Goal: Information Seeking & Learning: Learn about a topic

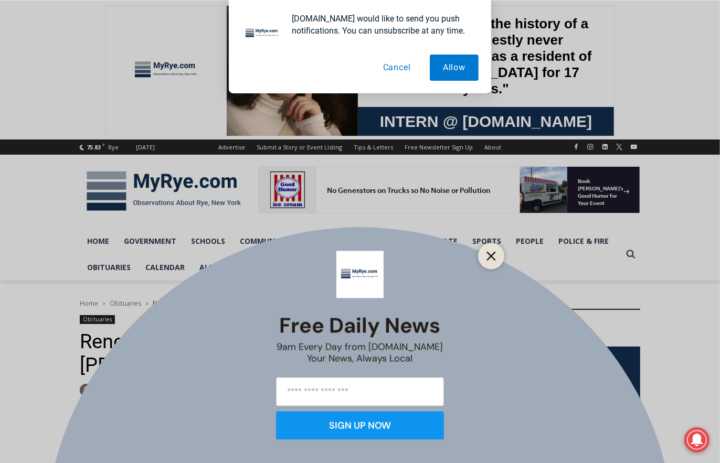
click at [484, 255] on button "Close" at bounding box center [491, 256] width 15 height 15
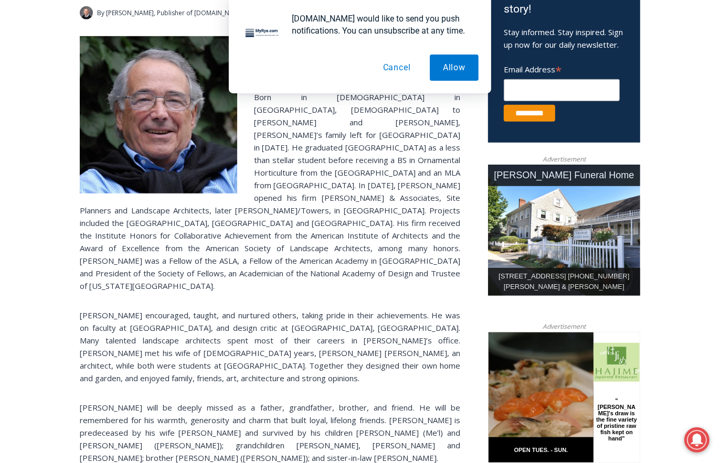
scroll to position [420, 0]
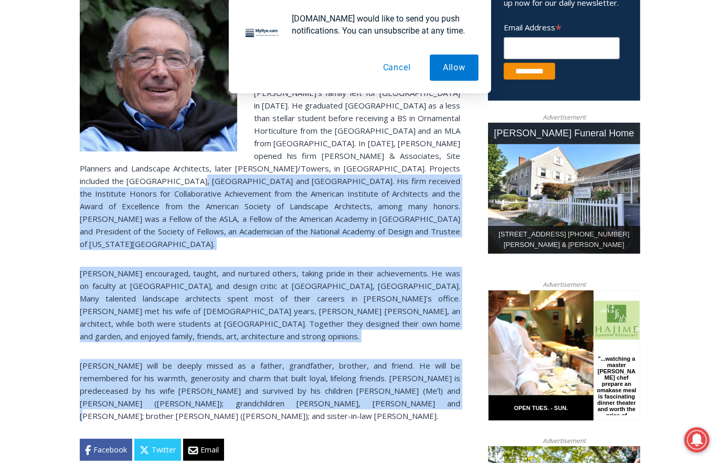
drag, startPoint x: 310, startPoint y: 368, endPoint x: 335, endPoint y: 172, distance: 198.5
click at [335, 172] on div "[PERSON_NAME], 95, of [GEOGRAPHIC_DATA], [US_STATE], died peacefully while napp…" at bounding box center [270, 227] width 381 height 467
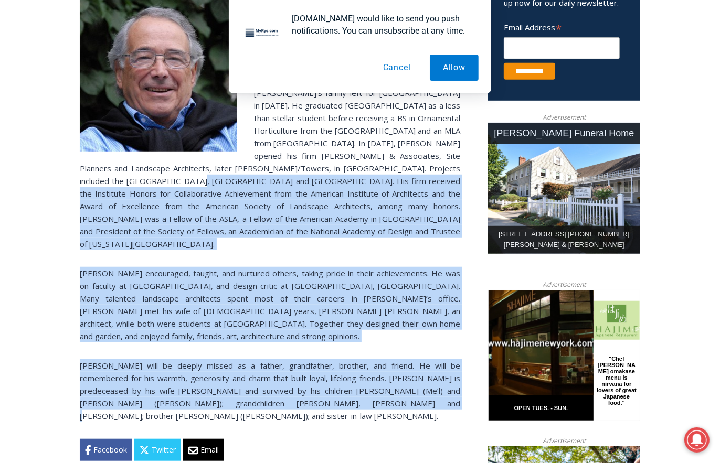
click at [404, 68] on button "Cancel" at bounding box center [397, 68] width 54 height 26
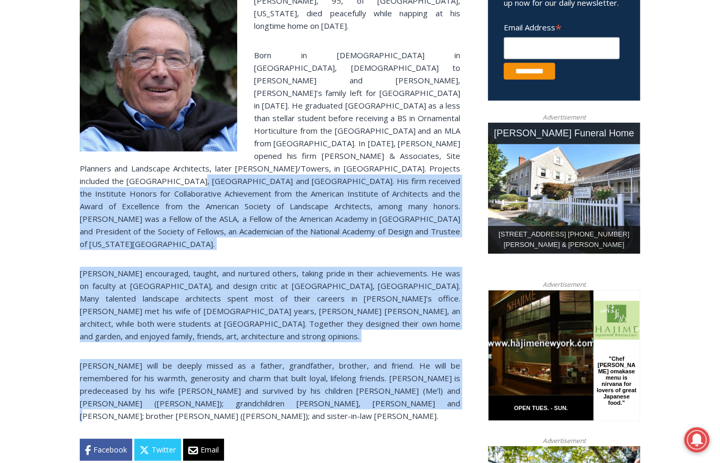
click at [341, 277] on p "[PERSON_NAME] encouraged, taught, and nurtured others, taking pride in their ac…" at bounding box center [270, 305] width 381 height 76
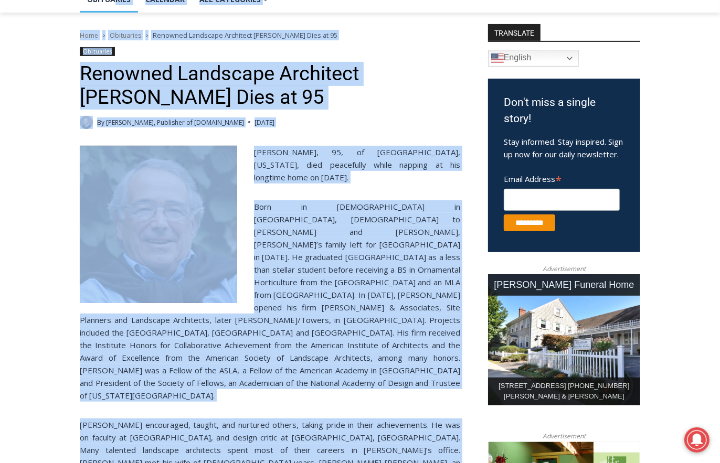
scroll to position [251, 0]
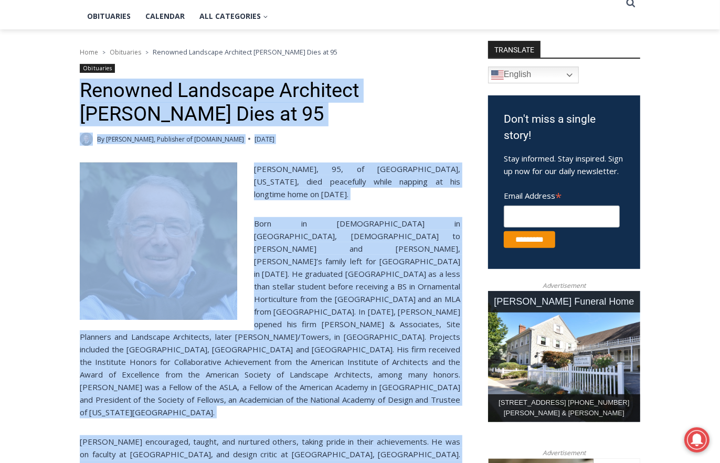
drag, startPoint x: 291, startPoint y: 367, endPoint x: 83, endPoint y: 94, distance: 343.2
click at [83, 94] on div "Home > Obituaries > Renowned Landscape Architect [PERSON_NAME] Dies at 95 Obitu…" at bounding box center [270, 352] width 381 height 610
copy div "Loremips Dolorsita Consectet Adipi Elitsed Doei te 20 In Utl Etdol, Magnaaliq e…"
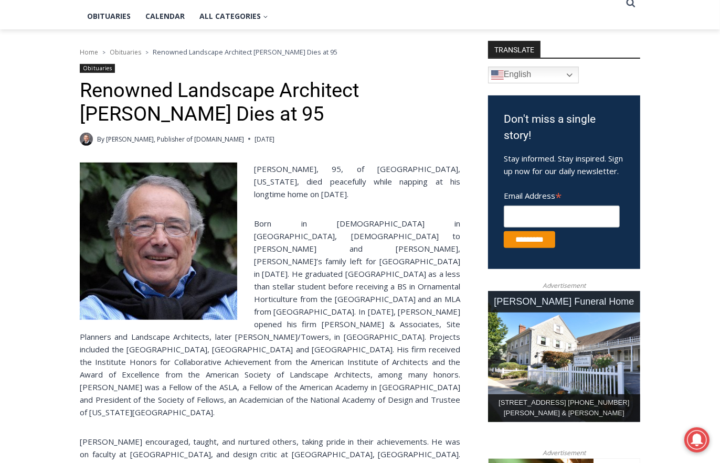
click at [294, 190] on p "[PERSON_NAME], 95, of [GEOGRAPHIC_DATA], [US_STATE], died peacefully while napp…" at bounding box center [270, 182] width 381 height 38
